Goal: Book appointment/travel/reservation

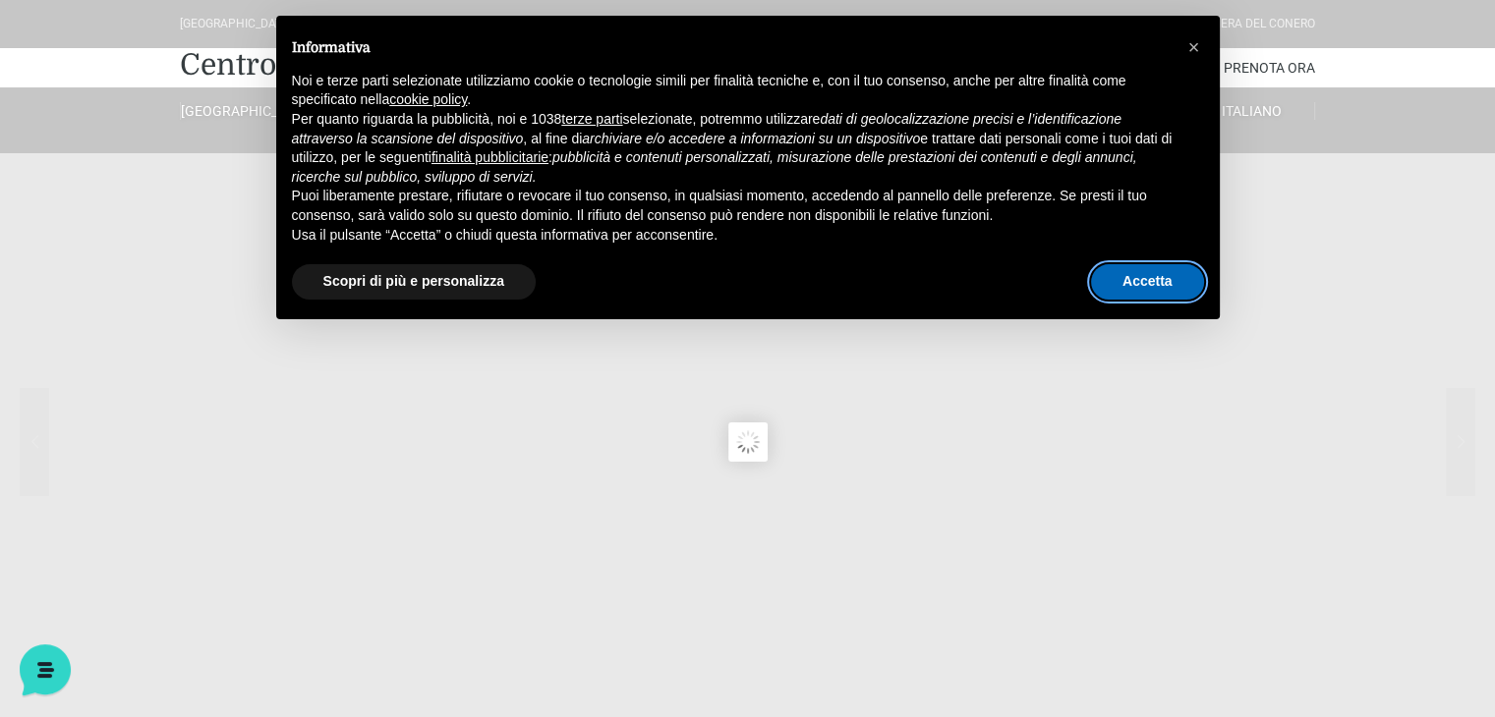
click at [1112, 288] on button "Accetta" at bounding box center [1147, 281] width 113 height 35
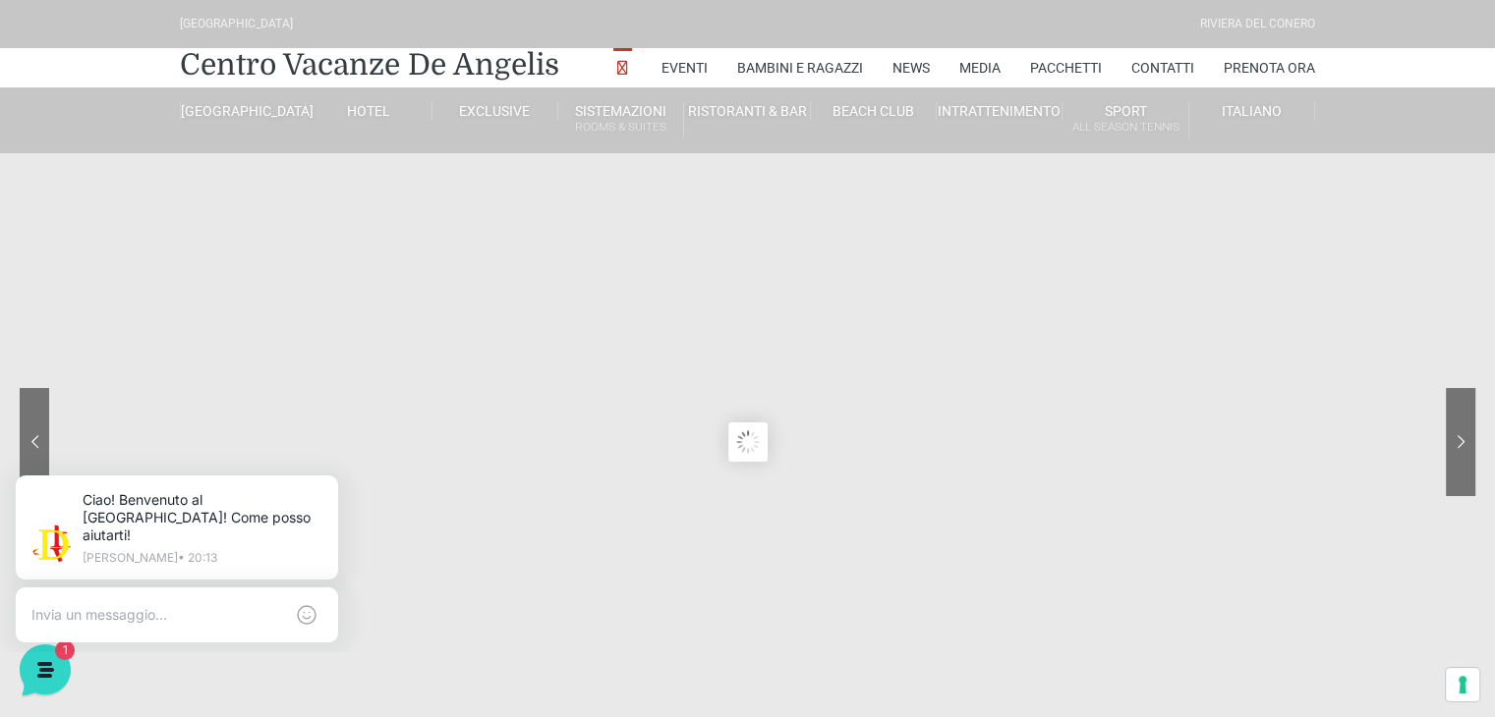
click at [790, 466] on sr7-content at bounding box center [747, 442] width 1495 height 884
click at [1451, 443] on sr7-nav-img-live at bounding box center [1386, 442] width 177 height 108
click at [1049, 66] on link "Pacchetti" at bounding box center [1066, 67] width 72 height 39
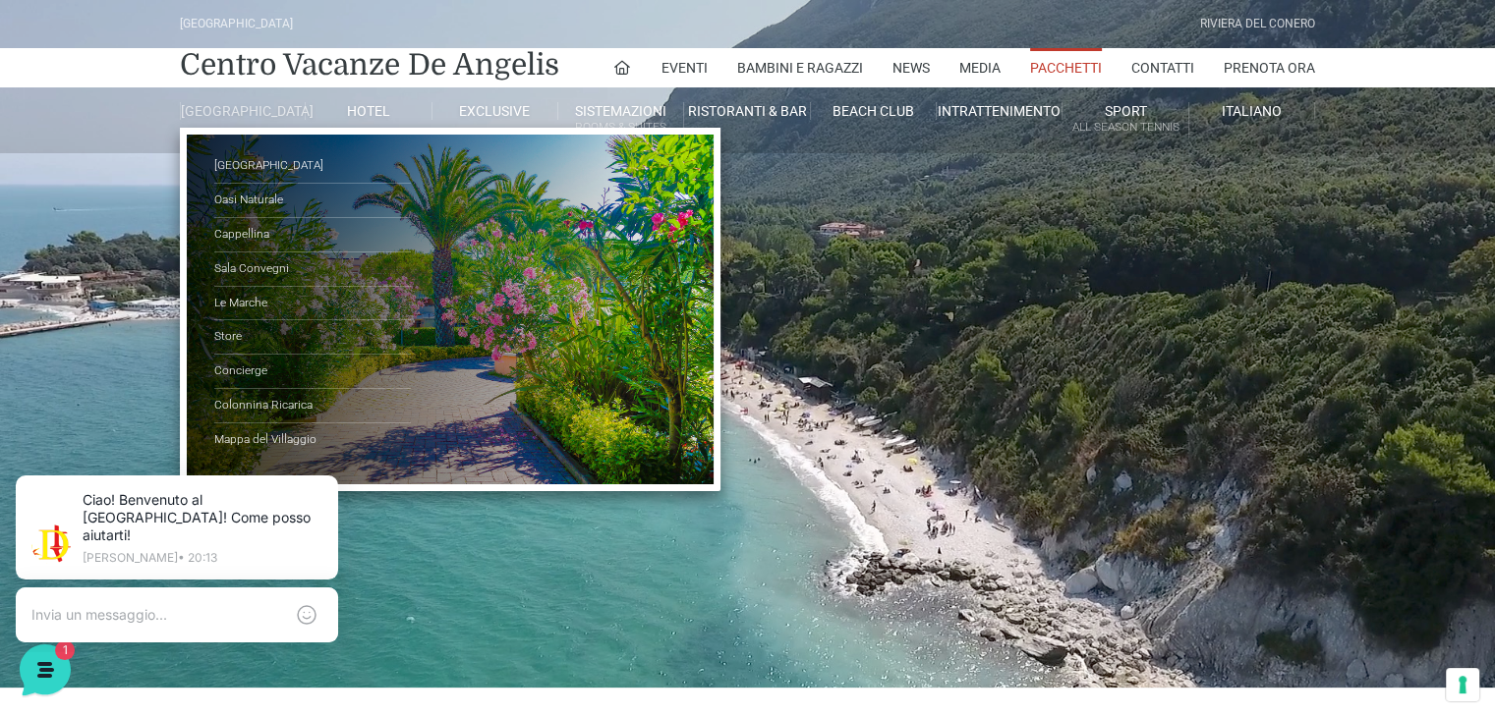
click at [255, 111] on link "[GEOGRAPHIC_DATA]" at bounding box center [243, 111] width 126 height 18
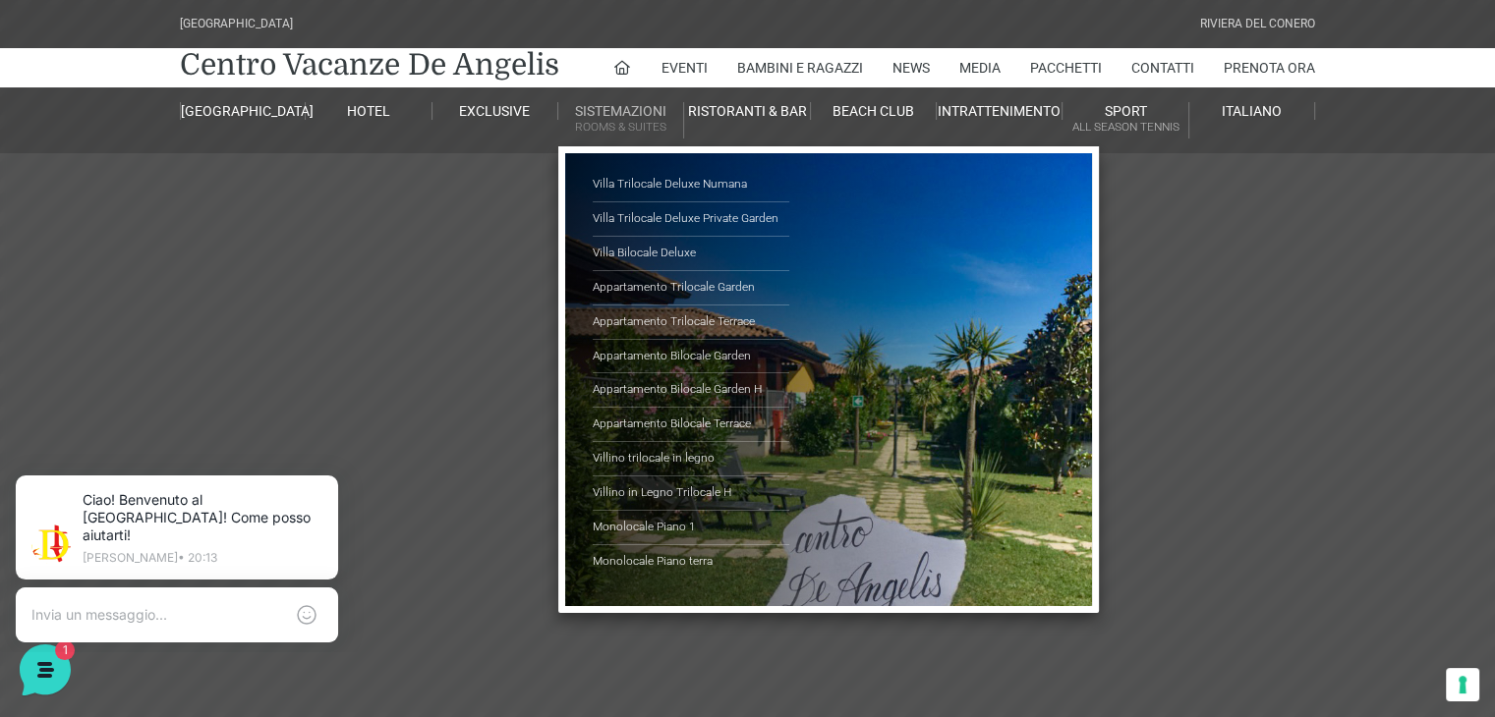
click at [591, 117] on link "Sistemazioni Rooms & Suites" at bounding box center [621, 120] width 126 height 36
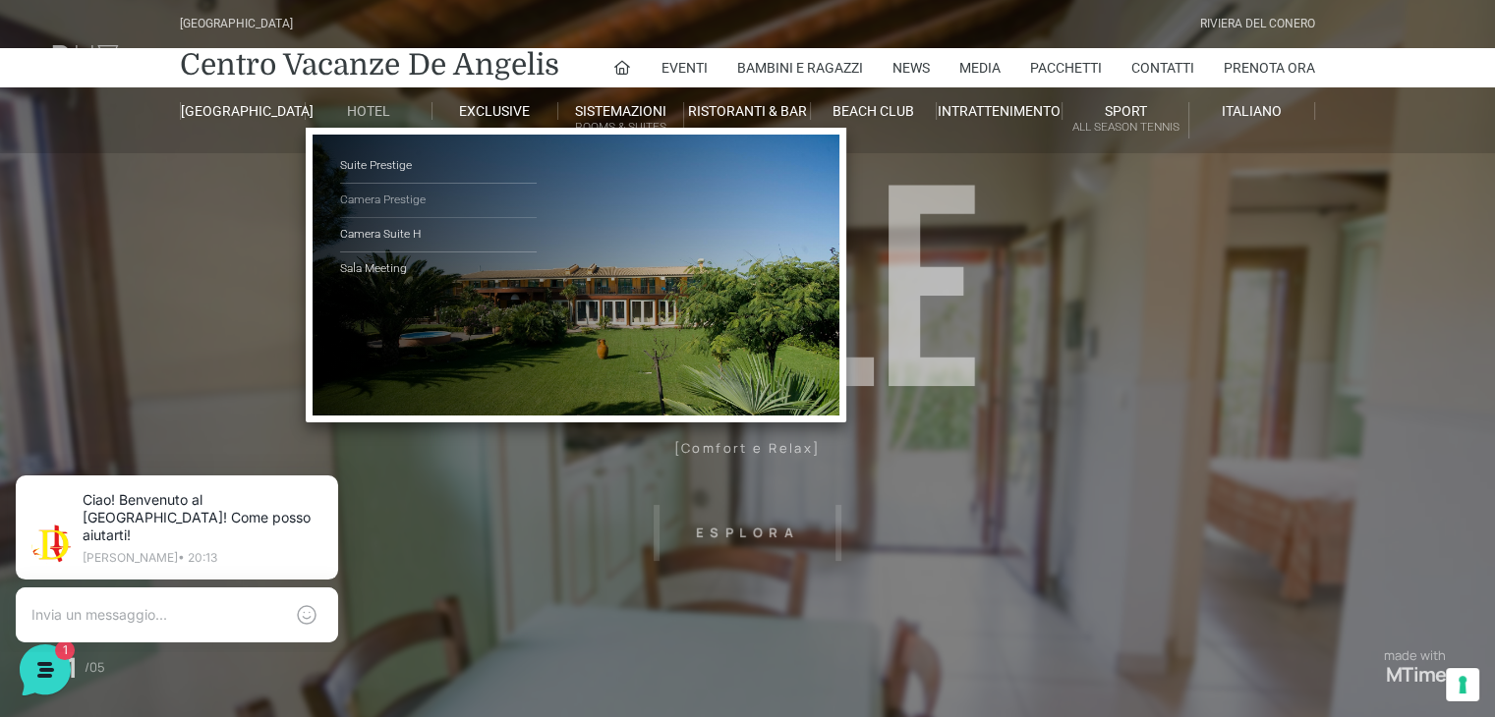
click at [373, 200] on link "Camera Prestige" at bounding box center [438, 201] width 197 height 34
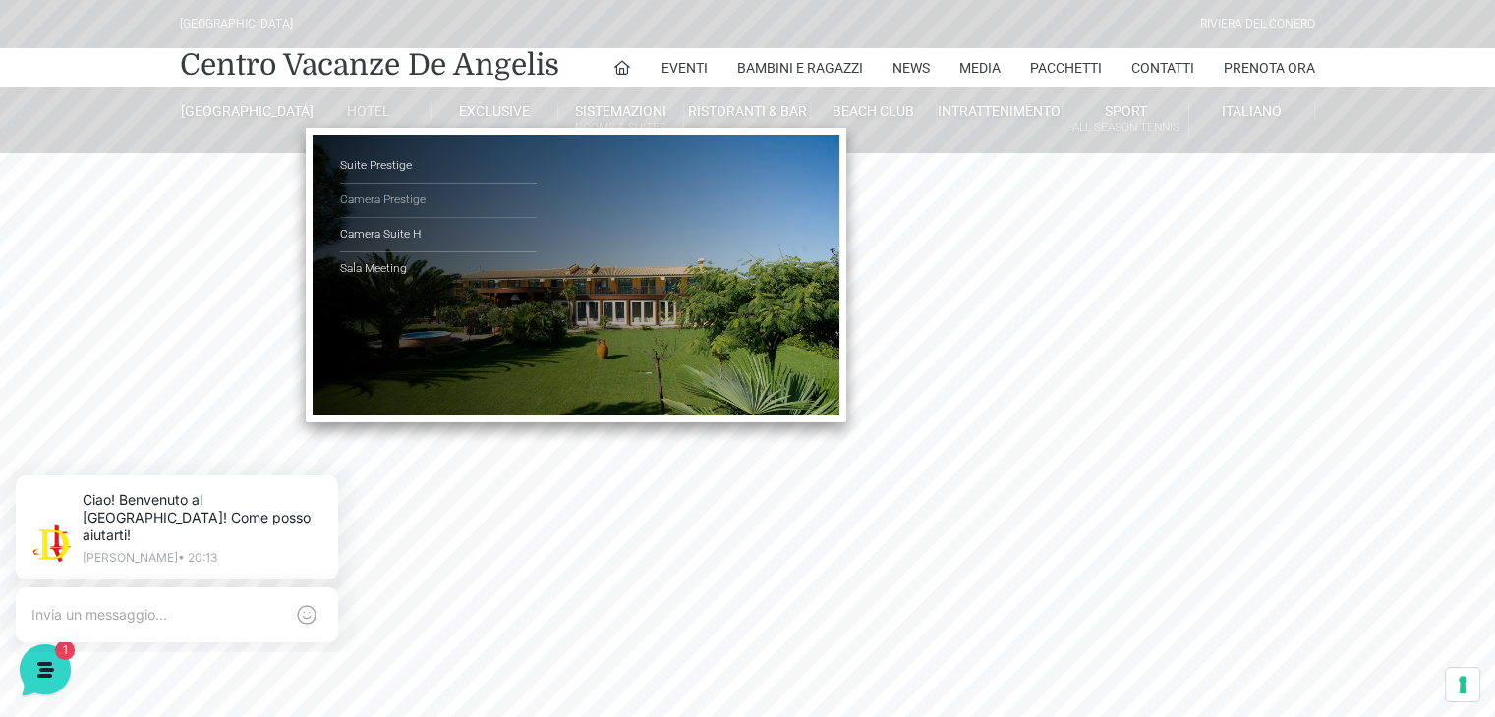
click at [383, 197] on link "Camera Prestige" at bounding box center [438, 201] width 197 height 34
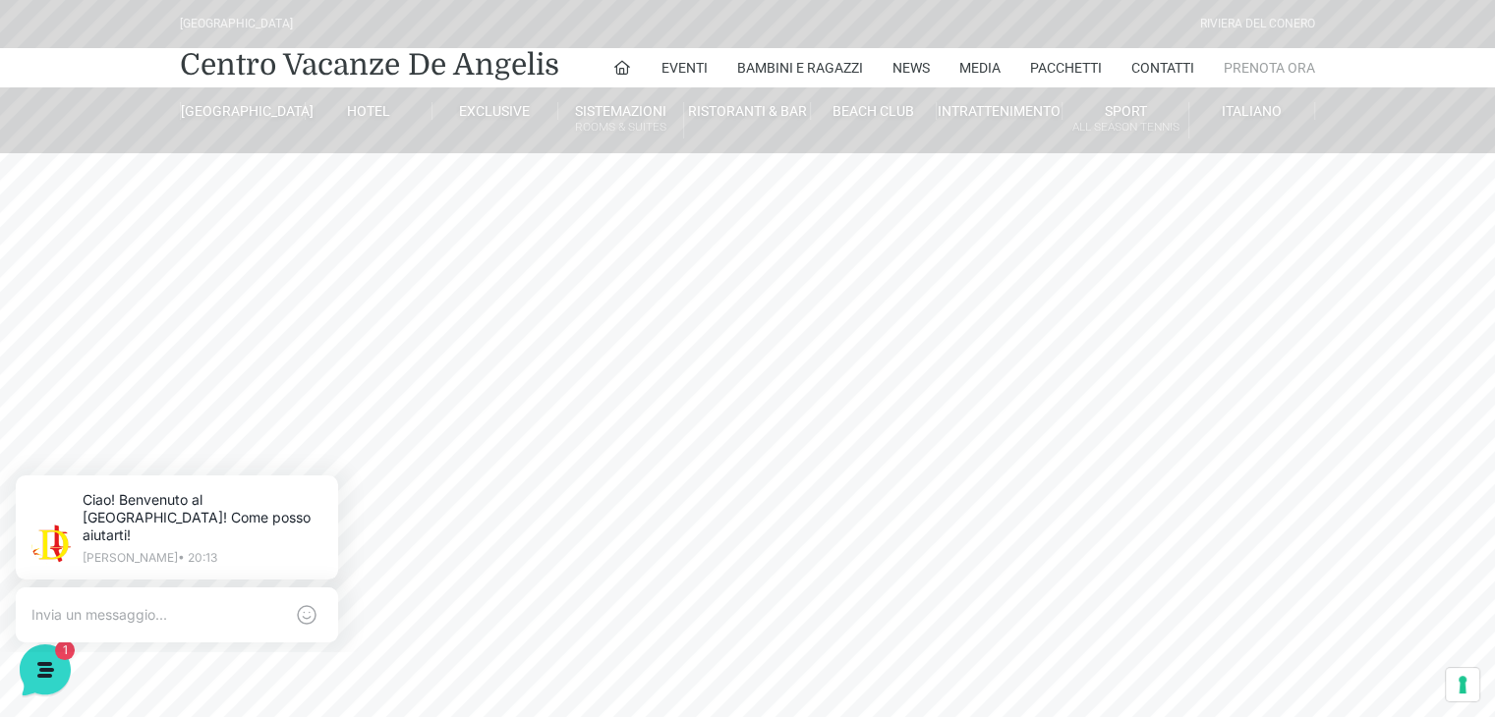
click at [1268, 61] on link "Prenota Ora" at bounding box center [1268, 67] width 91 height 39
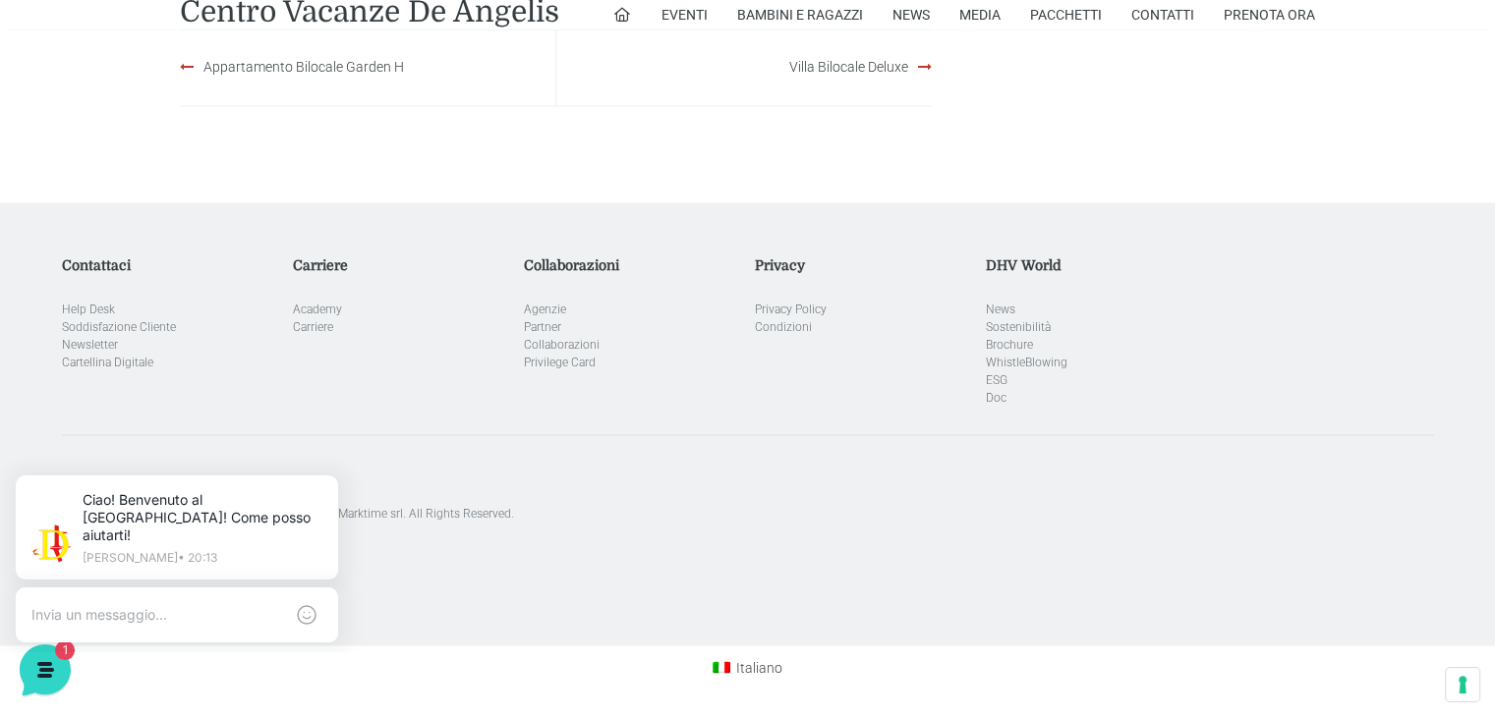
scroll to position [3264, 0]
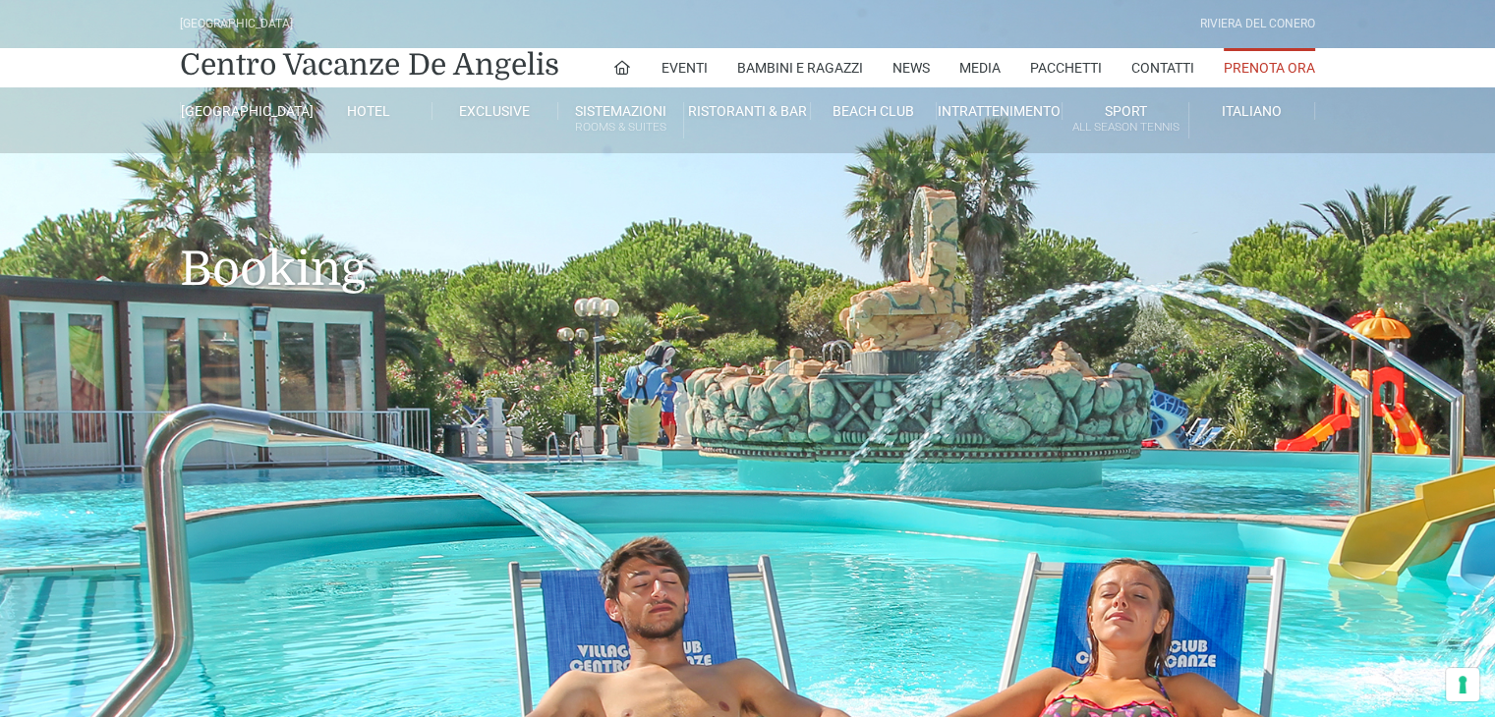
click at [1226, 56] on link "Prenota Ora" at bounding box center [1268, 67] width 91 height 39
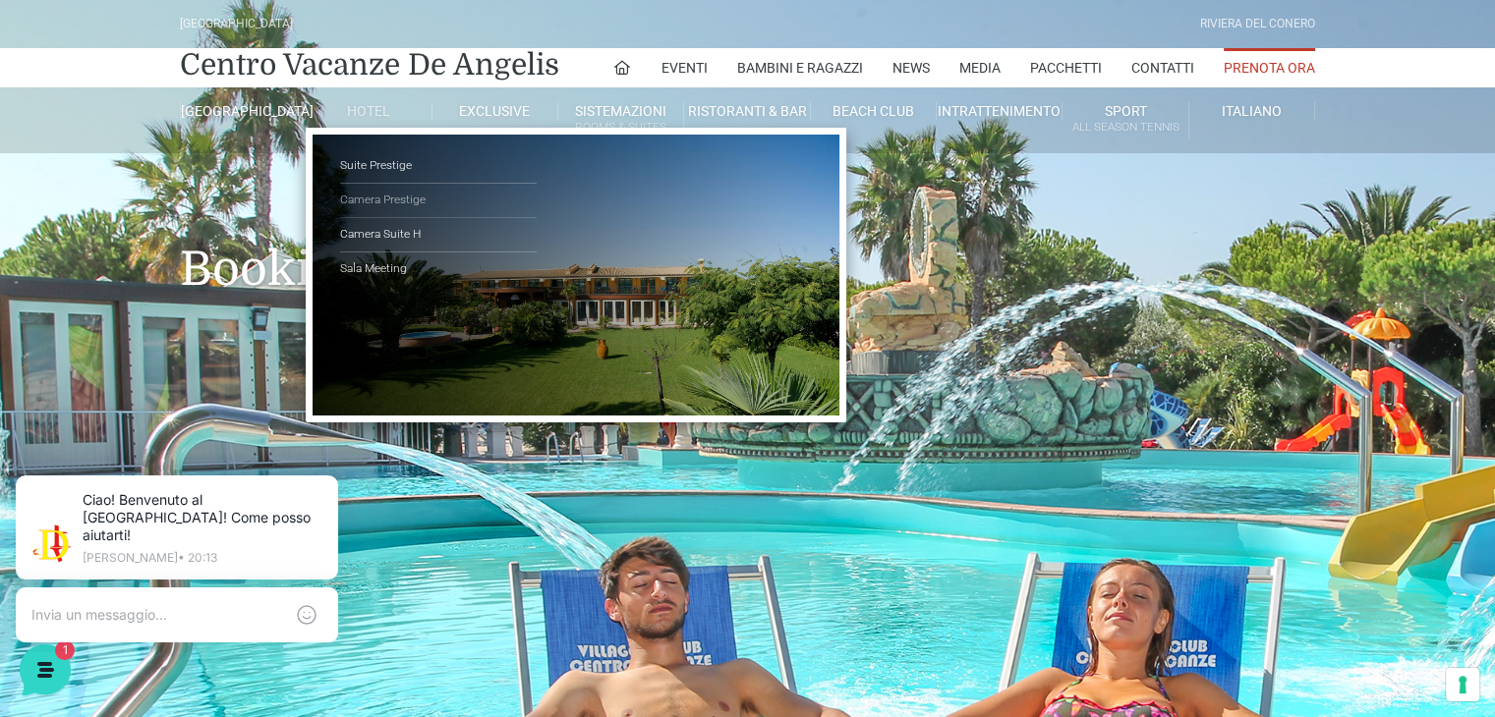
click at [366, 198] on link "Camera Prestige" at bounding box center [438, 201] width 197 height 34
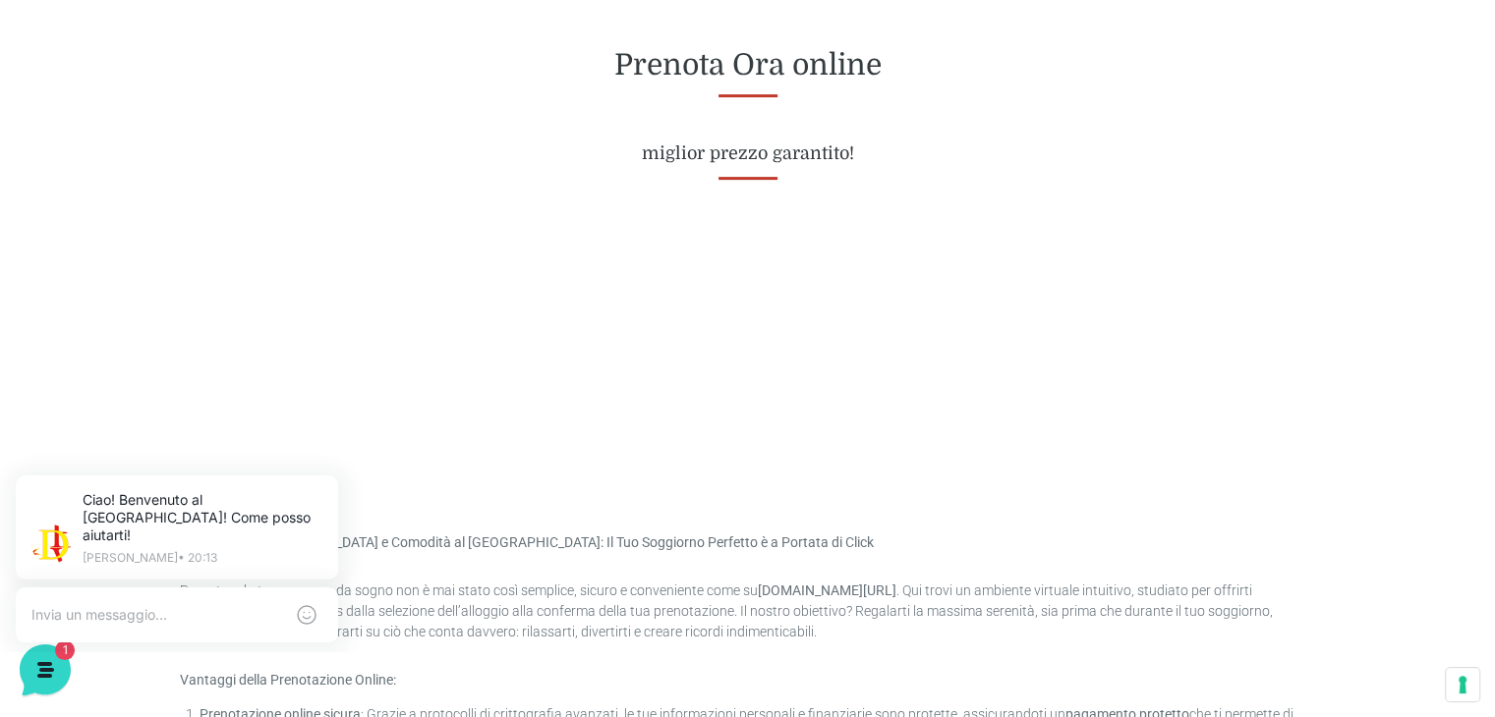
scroll to position [825, 0]
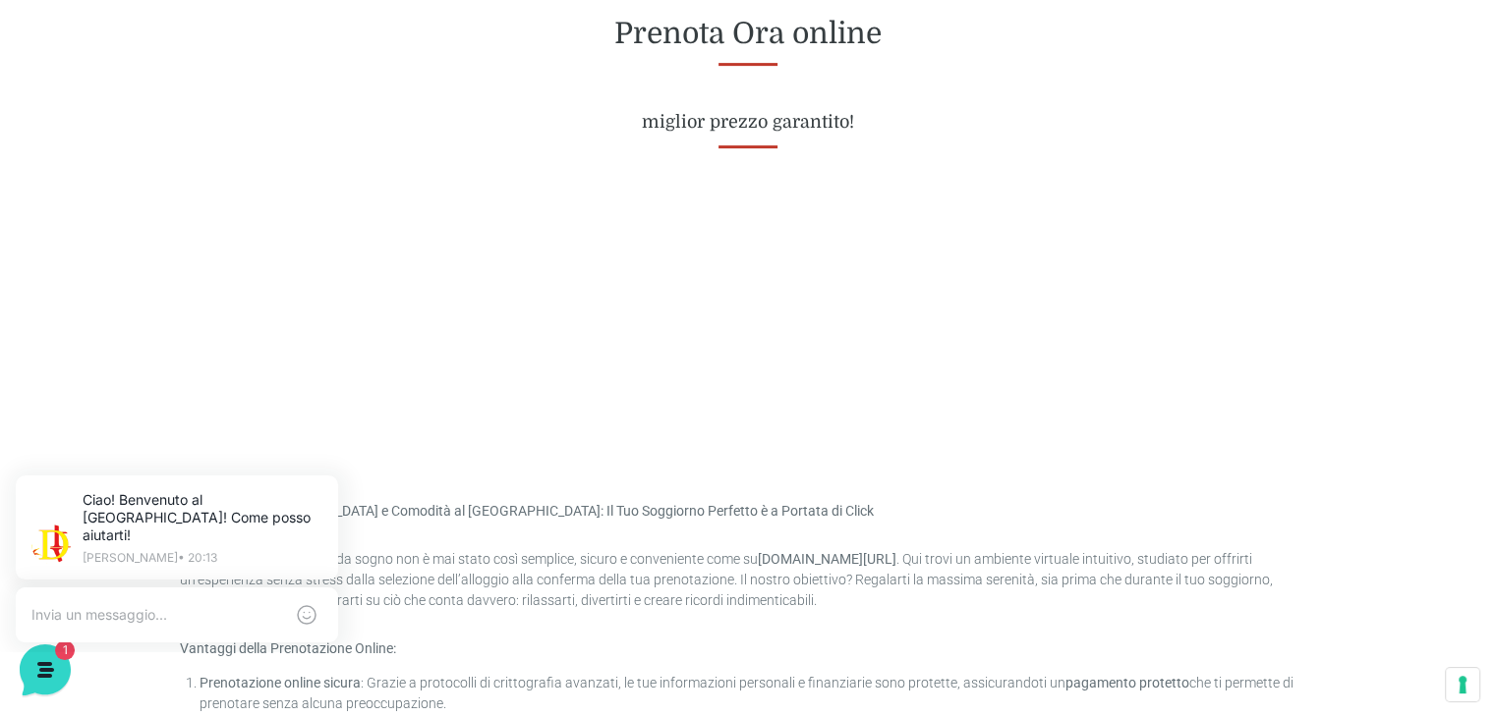
click at [491, 343] on div at bounding box center [747, 317] width 1135 height 147
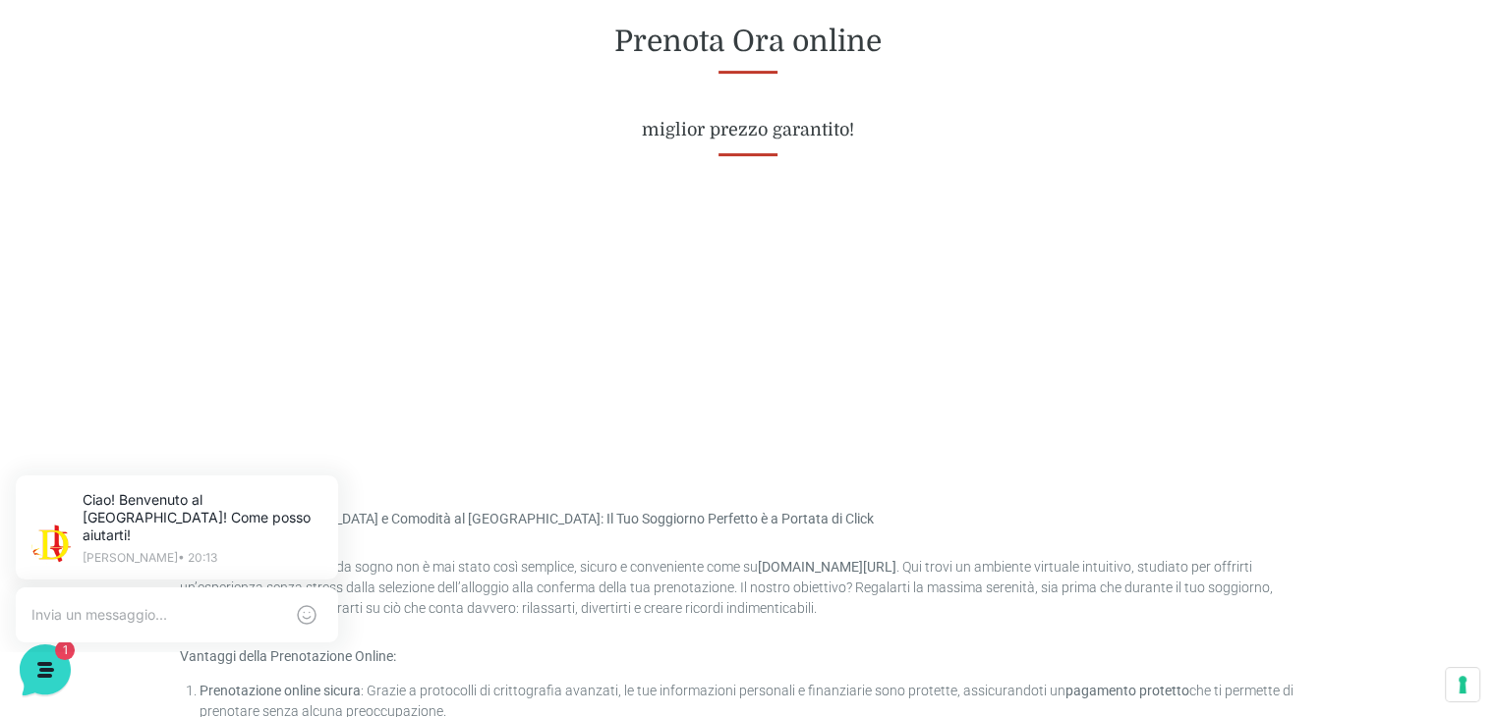
scroll to position [817, 0]
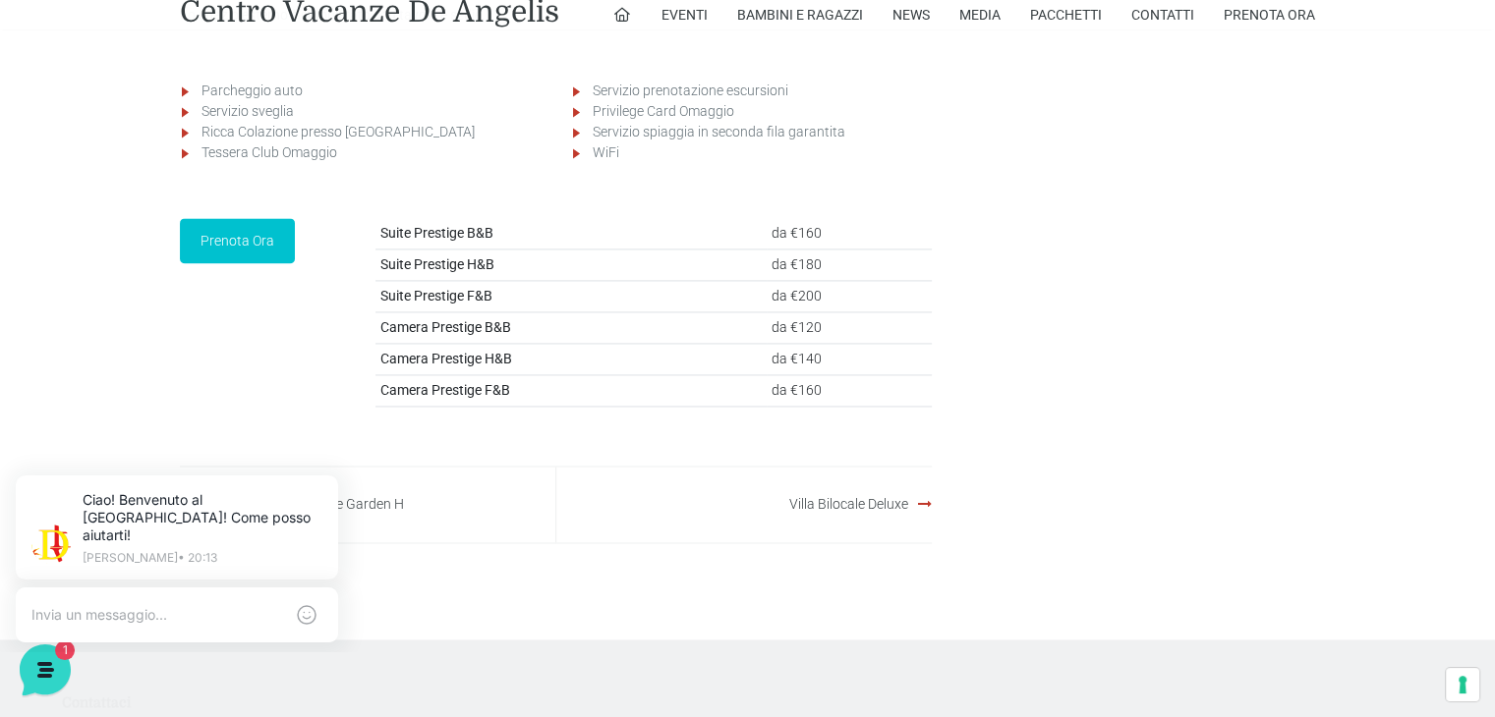
scroll to position [2909, 0]
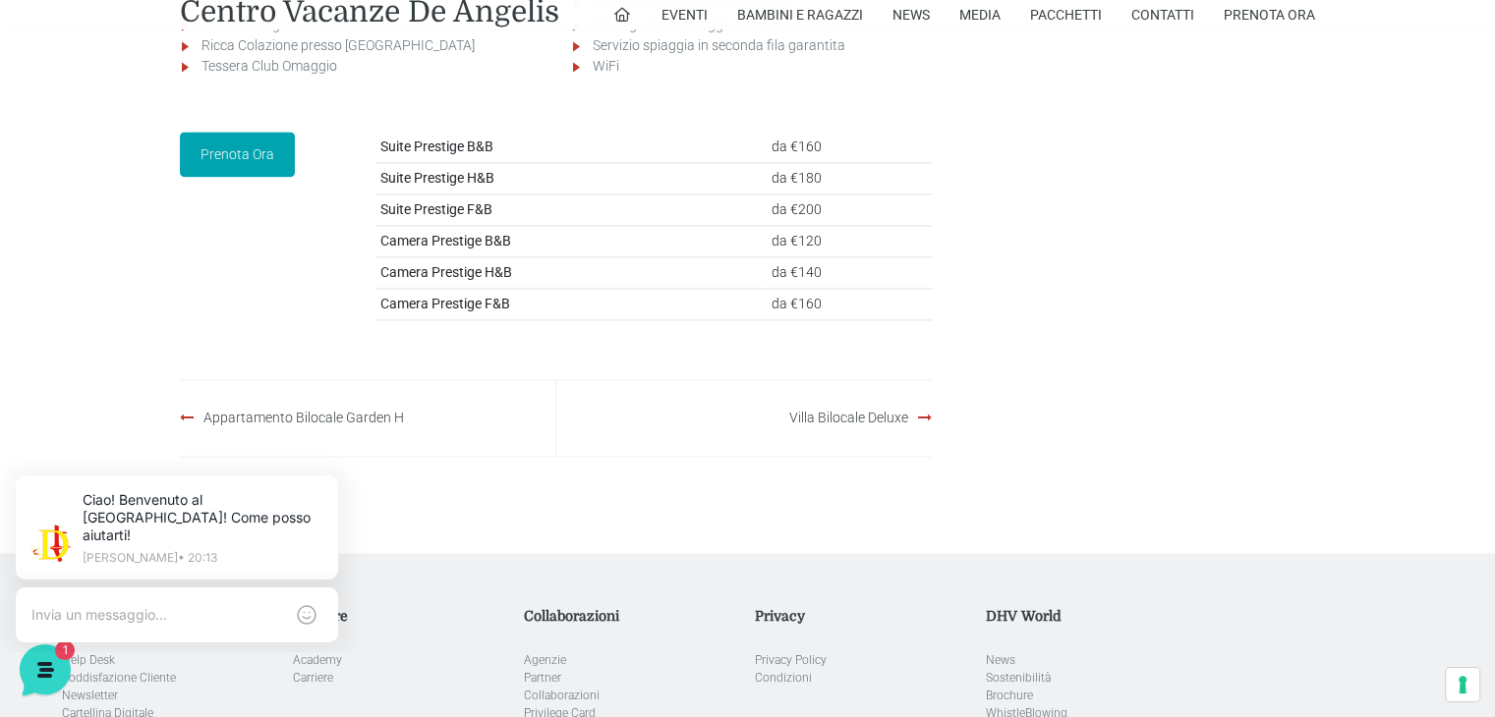
click at [224, 177] on link "Prenota Ora" at bounding box center [237, 154] width 115 height 45
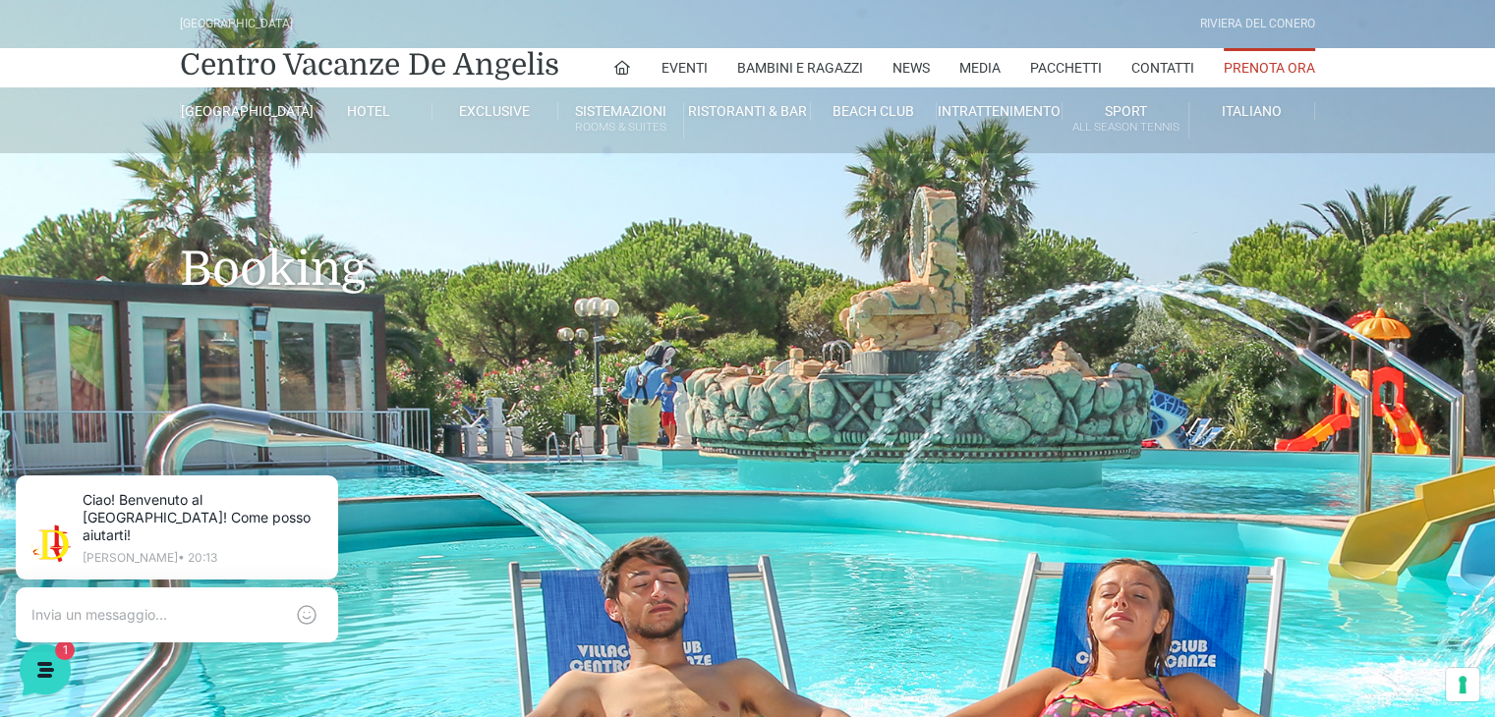
click at [224, 200] on h1 "Booking" at bounding box center [747, 239] width 1135 height 173
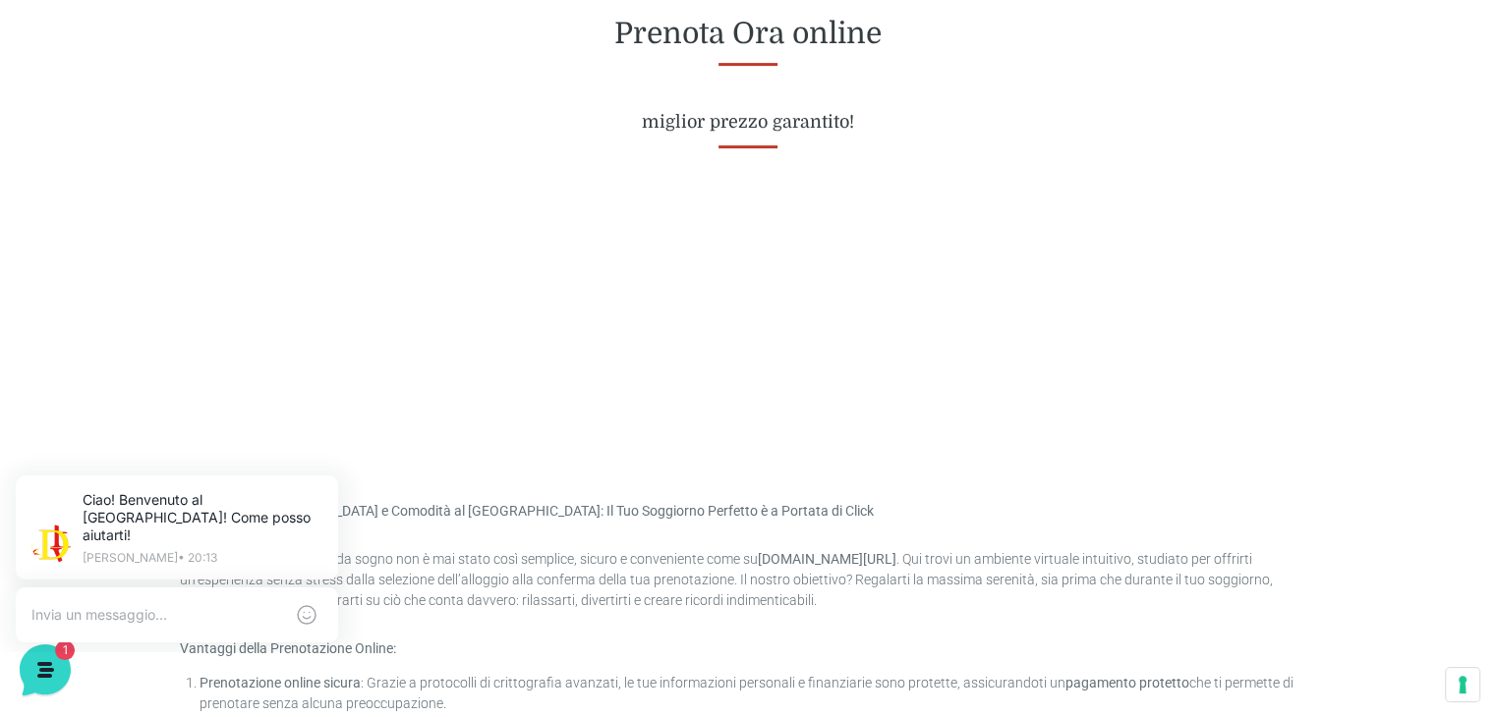
scroll to position [865, 0]
